Goal: Use online tool/utility: Utilize a website feature to perform a specific function

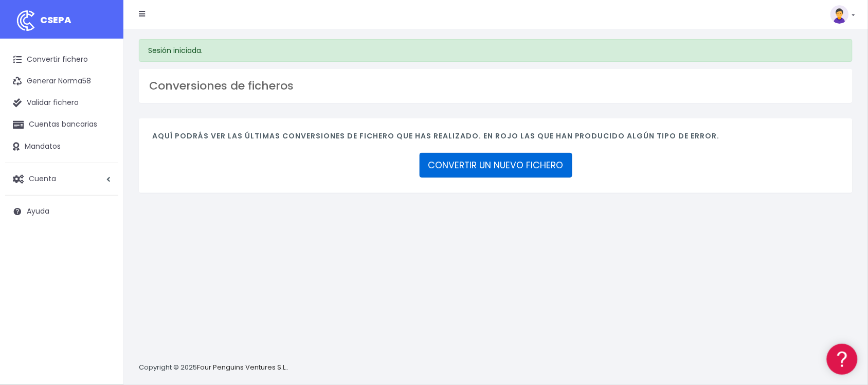
click at [561, 171] on link "CONVERTIR UN NUEVO FICHERO" at bounding box center [496, 165] width 153 height 25
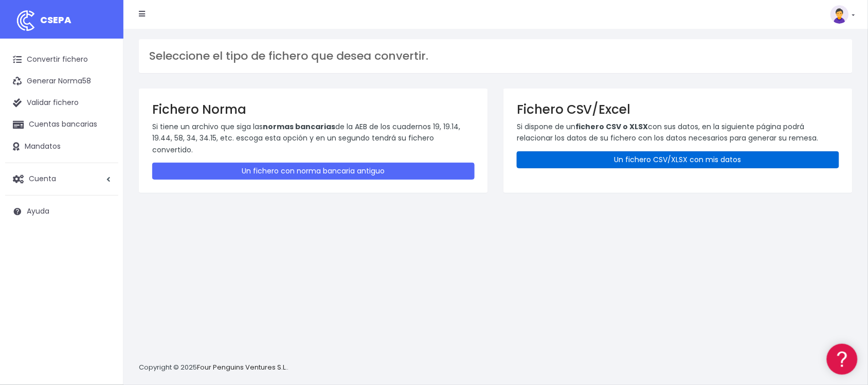
click at [597, 151] on link "Un fichero CSV/XLSX con mis datos" at bounding box center [678, 159] width 323 height 17
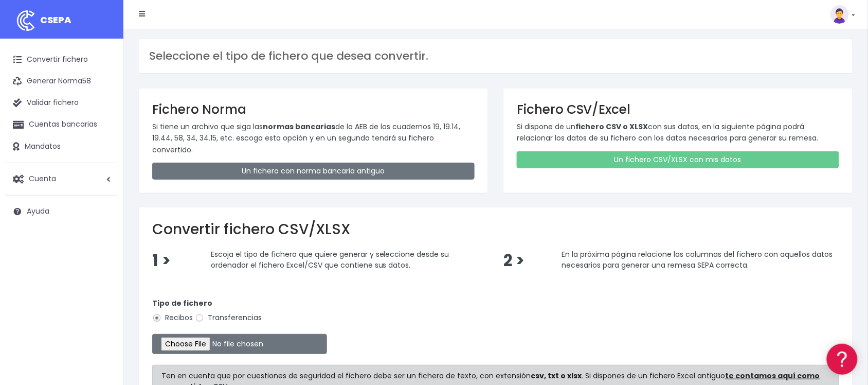
click at [225, 312] on label "Transferencias" at bounding box center [228, 317] width 67 height 11
click at [204, 313] on input "Transferencias" at bounding box center [199, 317] width 9 height 9
radio input "true"
click at [216, 334] on input "file" at bounding box center [239, 344] width 175 height 20
type input "C:\fakepath\25101410 SESS BBVA FICHERO.xlsx"
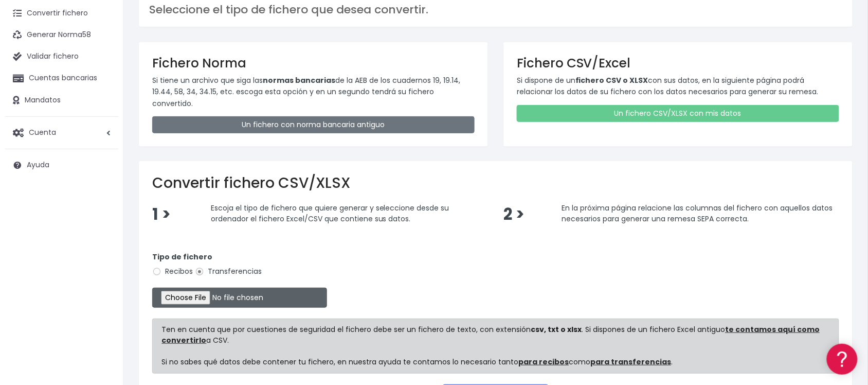
scroll to position [124, 0]
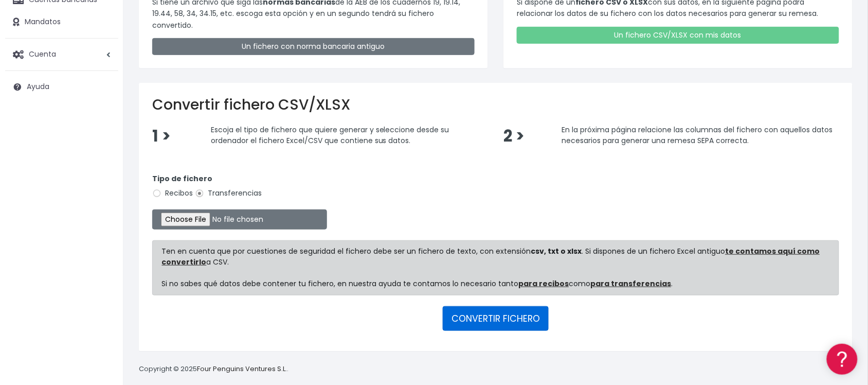
click at [484, 306] on button "CONVERTIR FICHERO" at bounding box center [496, 318] width 106 height 25
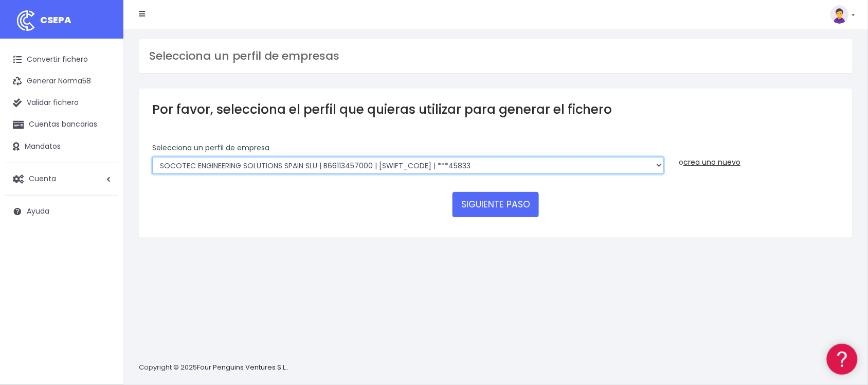
click at [546, 162] on select "SOCOTEC ENGINEERING SOLUTIONS SPAIN SLU | B66113457000 | CAIXESBBXXX | ***45833…" at bounding box center [408, 165] width 512 height 17
select select "2712"
click at [152, 157] on select "SOCOTEC ENGINEERING SOLUTIONS SPAIN SLU | B66113457000 | CAIXESBBXXX | ***45833…" at bounding box center [408, 165] width 512 height 17
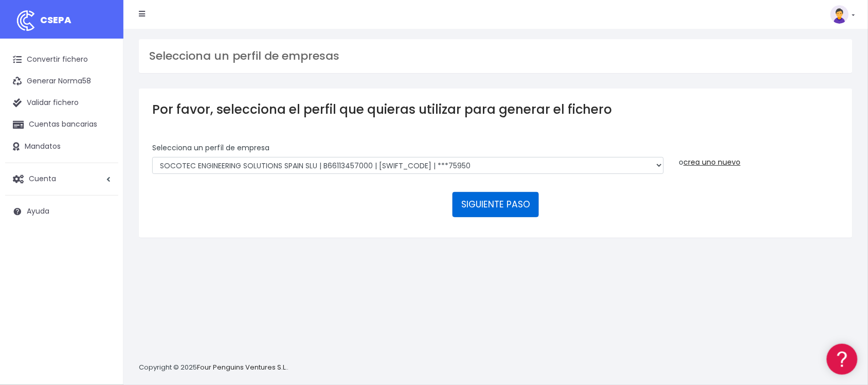
click at [490, 199] on button "SIGUIENTE PASO" at bounding box center [496, 204] width 86 height 25
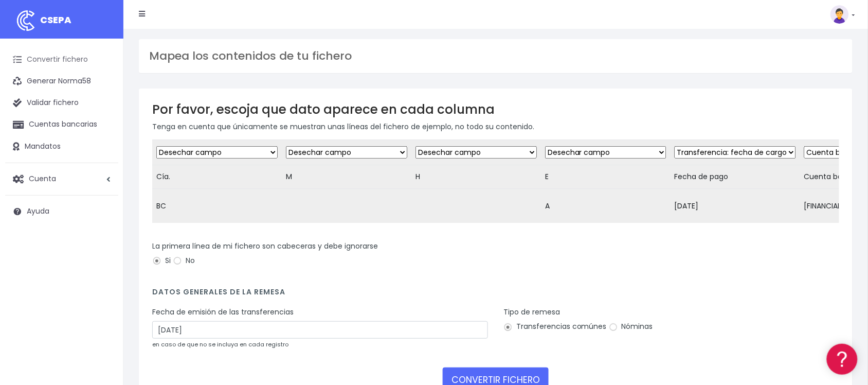
click at [42, 62] on link "Convertir fichero" at bounding box center [61, 60] width 113 height 22
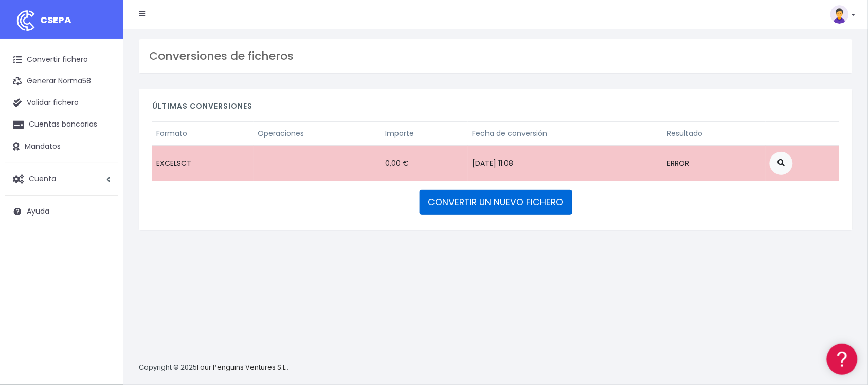
click at [538, 206] on link "CONVERTIR UN NUEVO FICHERO" at bounding box center [496, 202] width 153 height 25
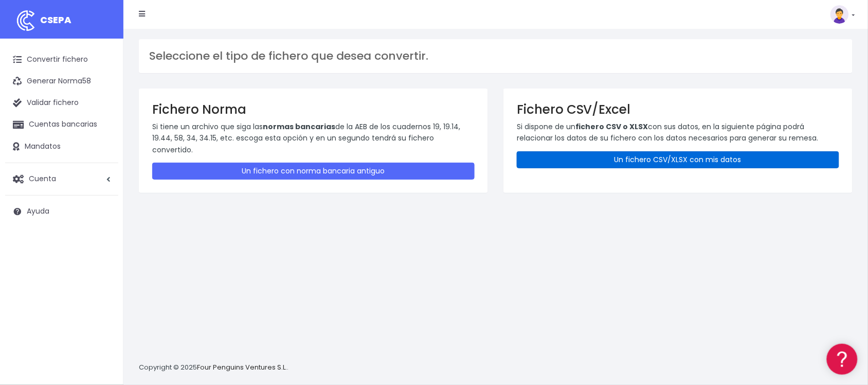
click at [661, 152] on link "Un fichero CSV/XLSX con mis datos" at bounding box center [678, 159] width 323 height 17
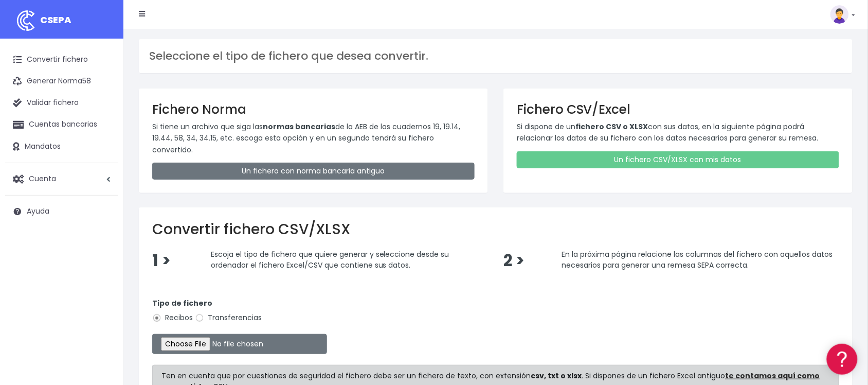
click at [239, 312] on label "Transferencias" at bounding box center [228, 317] width 67 height 11
click at [204, 313] on input "Transferencias" at bounding box center [199, 317] width 9 height 9
radio input "true"
click at [212, 334] on input "file" at bounding box center [239, 344] width 175 height 20
type input "C:\fakepath\2510149 SESS LKX 5833 FICHERO.xlsx"
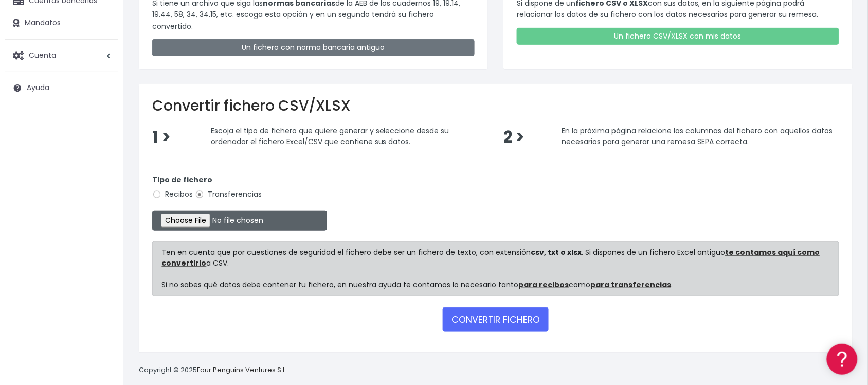
scroll to position [124, 0]
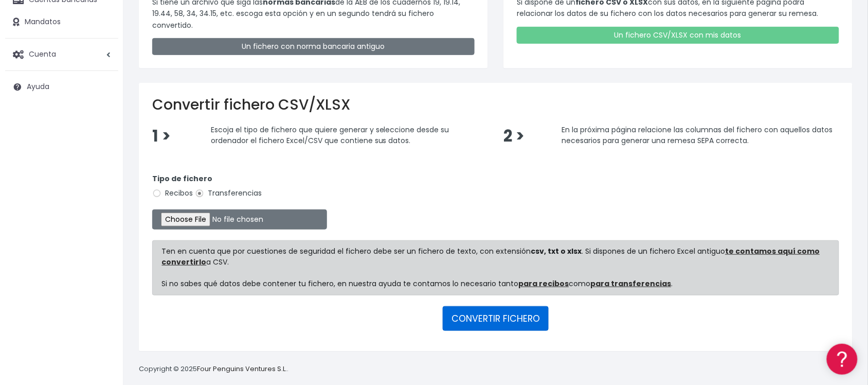
click at [495, 315] on button "CONVERTIR FICHERO" at bounding box center [496, 318] width 106 height 25
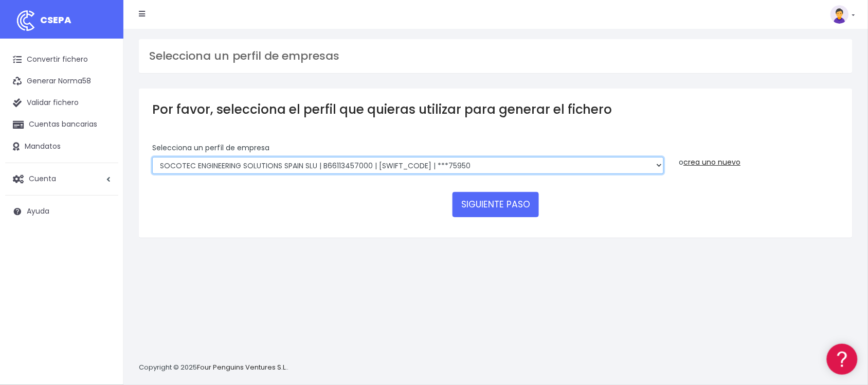
click at [436, 161] on select "SOCOTEC ENGINEERING SOLUTIONS SPAIN SLU | B66113457000 | CAIXESBBXXX | ***45833…" at bounding box center [408, 165] width 512 height 17
select select "2692"
click at [152, 157] on select "SOCOTEC ENGINEERING SOLUTIONS SPAIN SLU | B66113457000 | CAIXESBBXXX | ***45833…" at bounding box center [408, 165] width 512 height 17
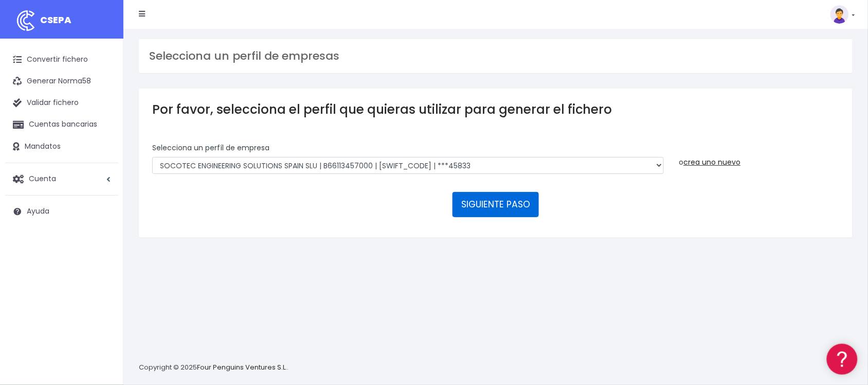
click at [513, 210] on button "SIGUIENTE PASO" at bounding box center [496, 204] width 86 height 25
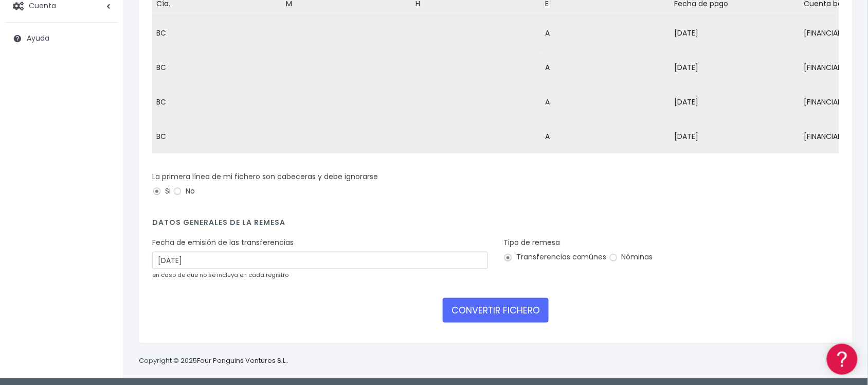
scroll to position [186, 0]
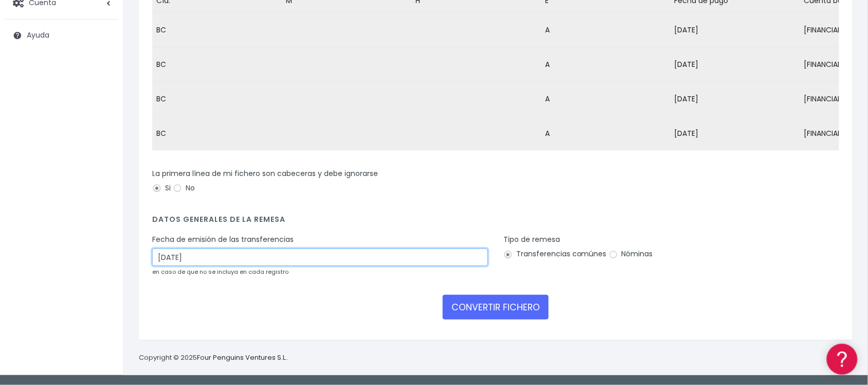
click at [198, 256] on input "17/10/2025" at bounding box center [320, 256] width 336 height 17
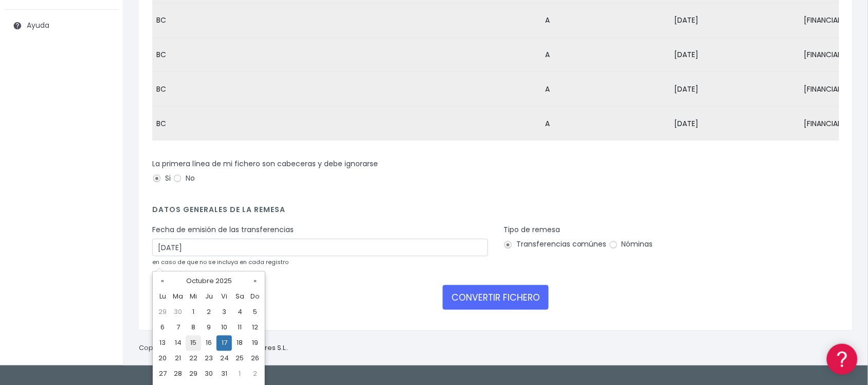
click at [196, 341] on td "15" at bounding box center [193, 342] width 15 height 15
type input "15/10/2025"
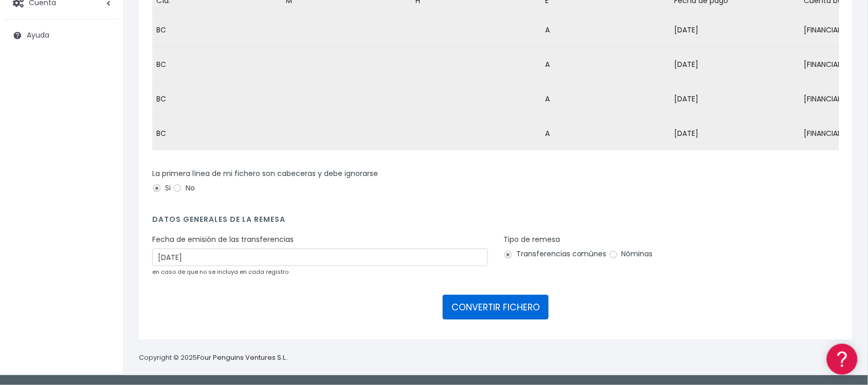
click at [517, 315] on button "CONVERTIR FICHERO" at bounding box center [496, 307] width 106 height 25
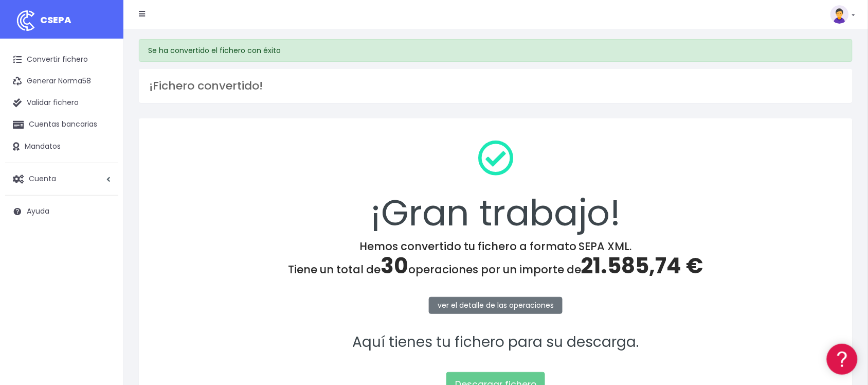
scroll to position [106, 0]
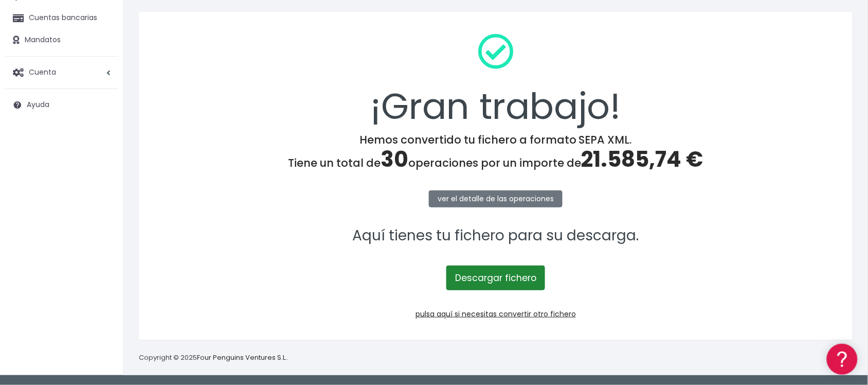
click at [488, 277] on link "Descargar fichero" at bounding box center [495, 277] width 99 height 25
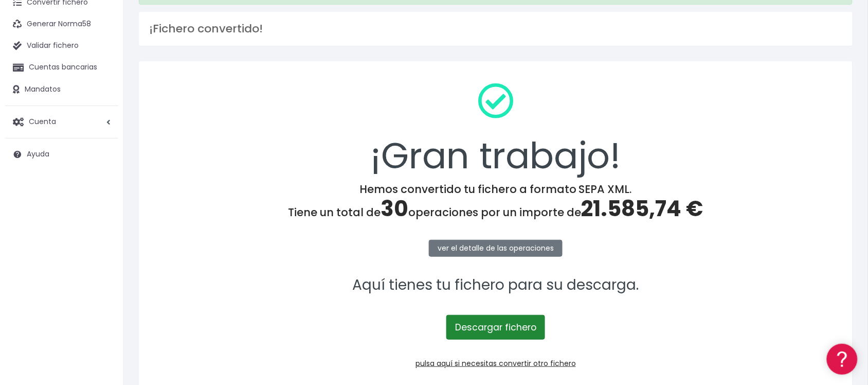
scroll to position [0, 0]
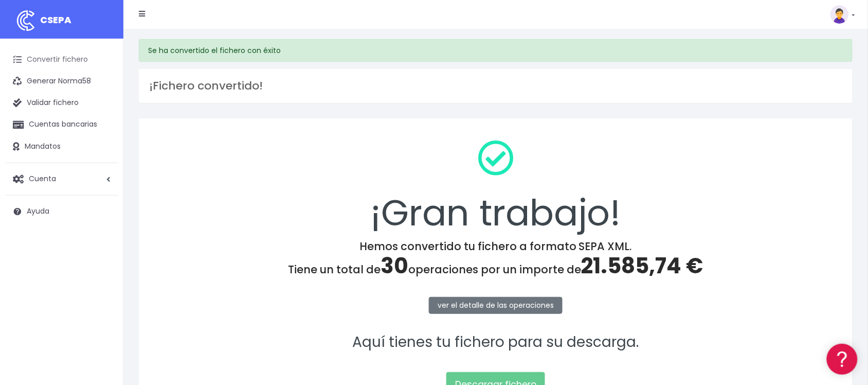
click at [44, 52] on link "Convertir fichero" at bounding box center [61, 60] width 113 height 22
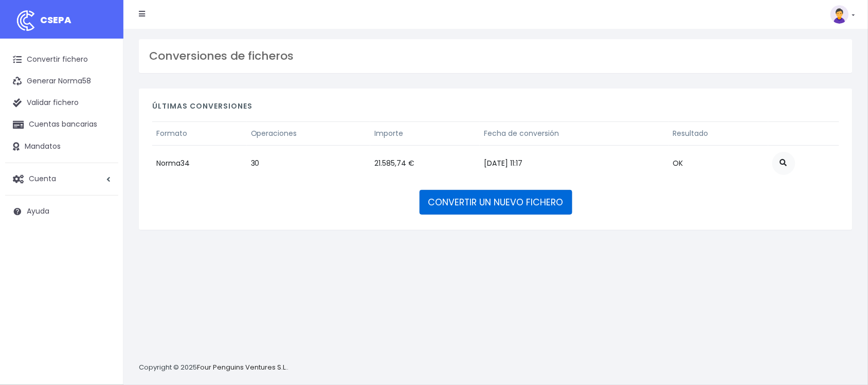
click at [494, 211] on link "CONVERTIR UN NUEVO FICHERO" at bounding box center [496, 202] width 153 height 25
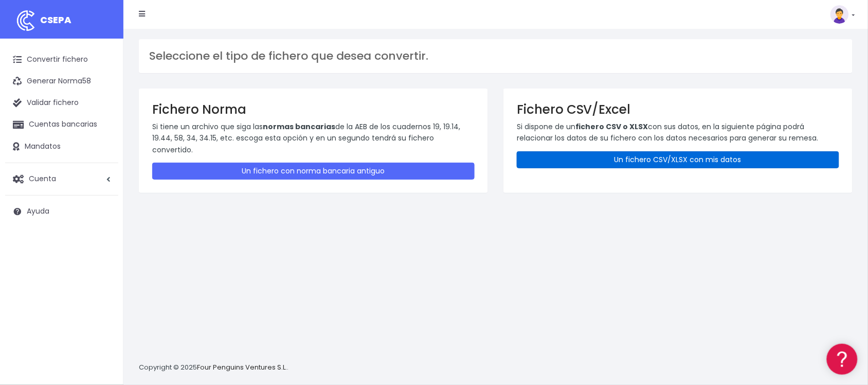
click at [676, 160] on link "Un fichero CSV/XLSX con mis datos" at bounding box center [678, 159] width 323 height 17
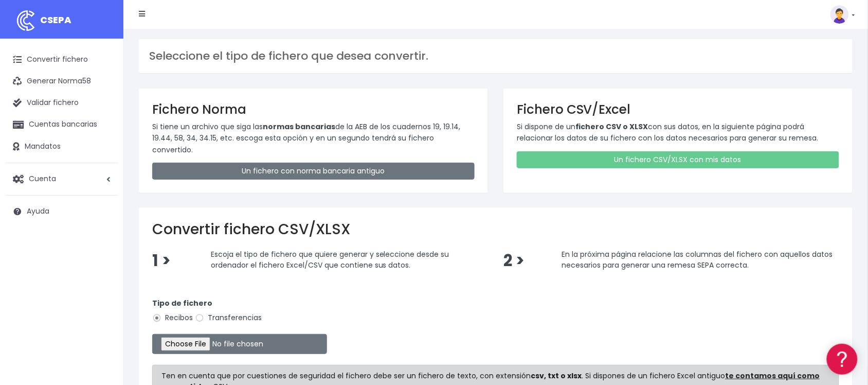
click at [211, 312] on label "Transferencias" at bounding box center [228, 317] width 67 height 11
click at [204, 313] on input "Transferencias" at bounding box center [199, 317] width 9 height 9
radio input "true"
click at [207, 334] on input "file" at bounding box center [239, 344] width 175 height 20
type input "C:\fakepath\2510147 SESS BBVA FICHERO.xlsx"
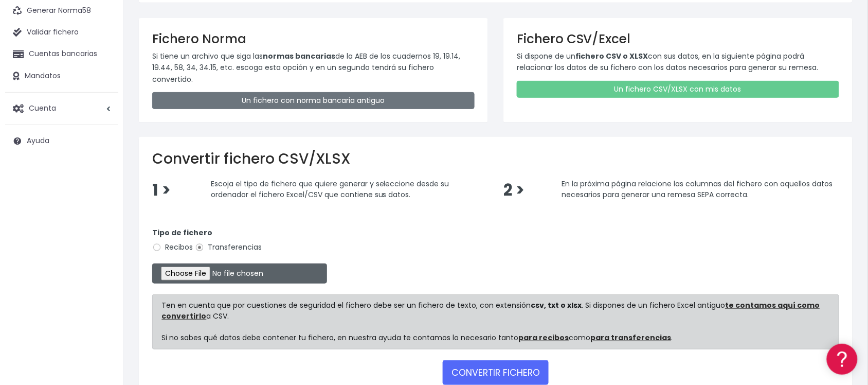
scroll to position [124, 0]
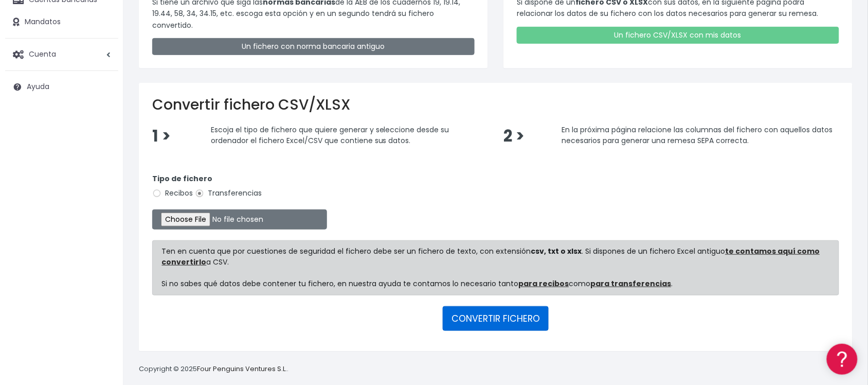
click at [479, 311] on button "CONVERTIR FICHERO" at bounding box center [496, 318] width 106 height 25
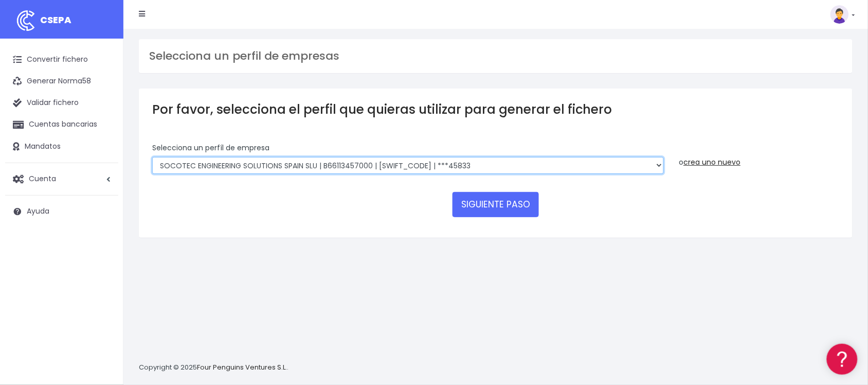
click at [518, 157] on select "SOCOTEC ENGINEERING SOLUTIONS SPAIN SLU | B66113457000 | CAIXESBBXXX | ***45833…" at bounding box center [408, 165] width 512 height 17
select select "2712"
click at [152, 157] on select "SOCOTEC ENGINEERING SOLUTIONS SPAIN SLU | B66113457000 | CAIXESBBXXX | ***45833…" at bounding box center [408, 165] width 512 height 17
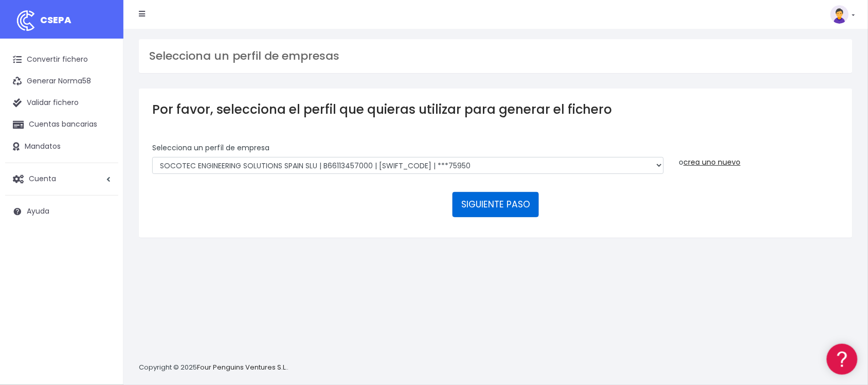
click at [514, 215] on button "SIGUIENTE PASO" at bounding box center [496, 204] width 86 height 25
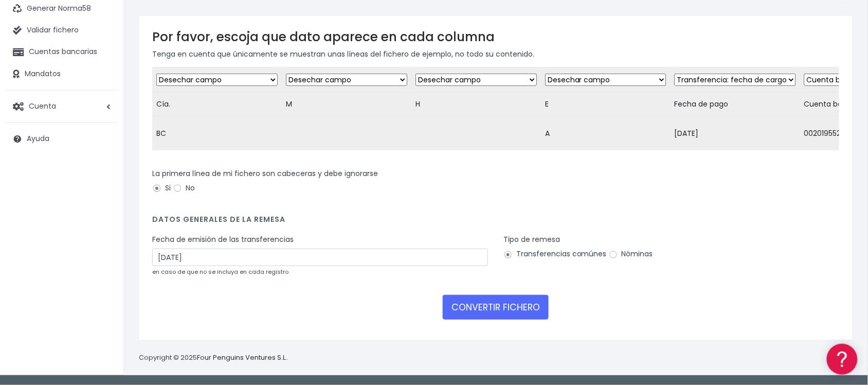
scroll to position [81, 0]
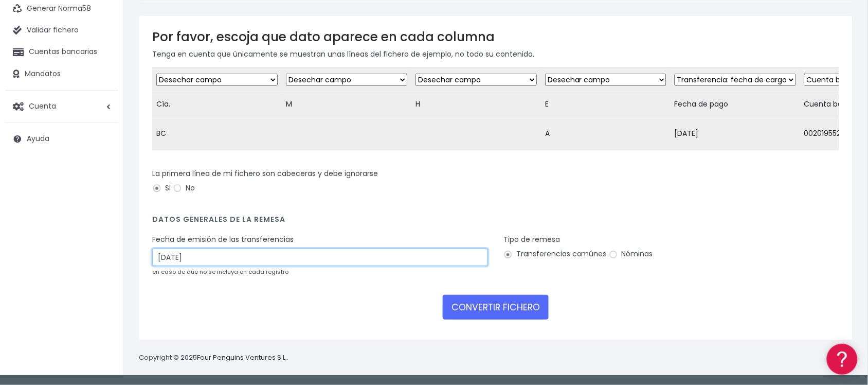
click at [201, 259] on input "[DATE]" at bounding box center [320, 256] width 336 height 17
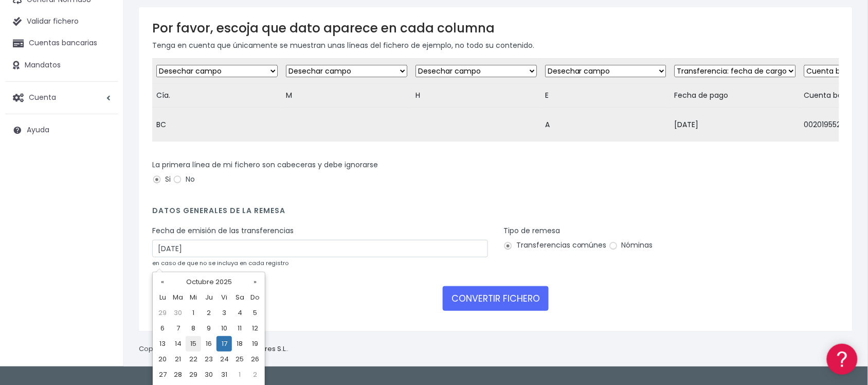
click at [193, 348] on td "15" at bounding box center [193, 343] width 15 height 15
type input "[DATE]"
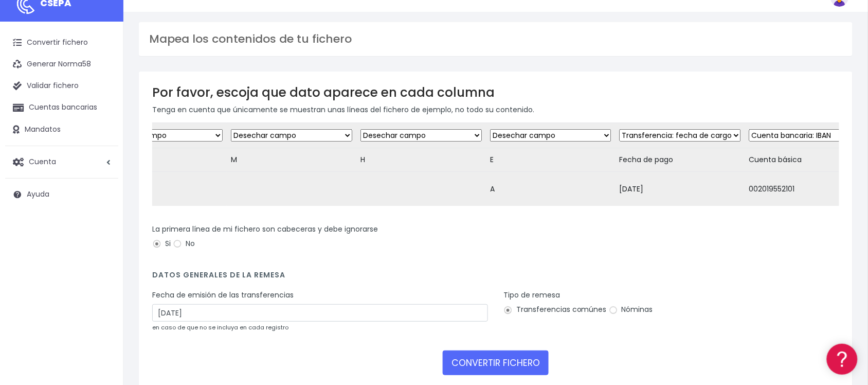
scroll to position [0, 0]
